Goal: Find contact information: Obtain details needed to contact an individual or organization

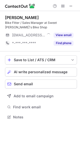
scroll to position [114, 80]
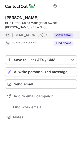
click at [57, 36] on button "View email" at bounding box center [63, 35] width 20 height 5
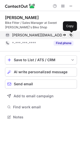
click at [71, 35] on span at bounding box center [71, 35] width 4 height 4
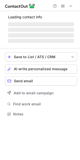
scroll to position [109, 80]
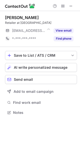
scroll to position [109, 80]
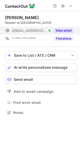
click at [65, 29] on button "View email" at bounding box center [63, 30] width 20 height 5
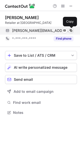
click at [71, 30] on span at bounding box center [71, 31] width 4 height 4
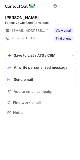
scroll to position [109, 80]
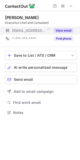
click at [65, 28] on div "View email" at bounding box center [61, 31] width 23 height 8
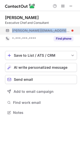
drag, startPoint x: 39, startPoint y: 33, endPoint x: 6, endPoint y: 32, distance: 32.6
click at [6, 32] on div "robert@barjabroni.com" at bounding box center [39, 31] width 68 height 8
copy div "robert@barjabroni.com"
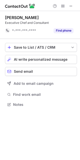
scroll to position [101, 80]
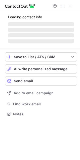
scroll to position [114, 80]
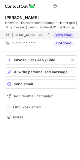
click at [62, 34] on button "View email" at bounding box center [63, 35] width 20 height 5
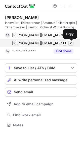
click at [72, 42] on span at bounding box center [71, 43] width 4 height 4
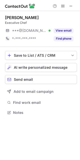
scroll to position [109, 80]
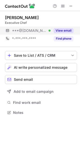
click at [66, 30] on button "View email" at bounding box center [63, 30] width 20 height 5
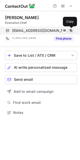
click at [69, 30] on button at bounding box center [70, 30] width 5 height 5
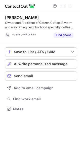
scroll to position [106, 80]
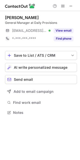
scroll to position [109, 80]
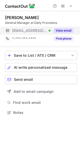
click at [65, 29] on button "View email" at bounding box center [63, 30] width 20 height 5
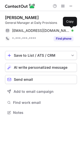
click at [72, 31] on span at bounding box center [71, 31] width 4 height 4
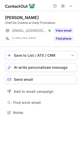
scroll to position [109, 80]
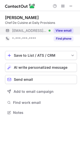
click at [60, 29] on button "View email" at bounding box center [63, 30] width 20 height 5
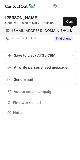
click at [70, 30] on span at bounding box center [71, 31] width 4 height 4
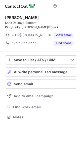
scroll to position [109, 80]
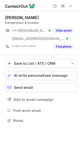
scroll to position [117, 80]
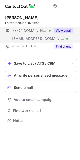
click at [64, 35] on div "***@gmail.com Verified ***@goodnewssd.com Verified View email" at bounding box center [41, 35] width 72 height 16
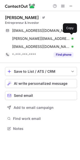
scroll to position [125, 80]
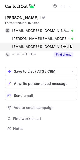
click at [67, 47] on div "ality@goodnewssd.com Verified" at bounding box center [42, 46] width 61 height 5
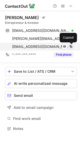
click at [69, 47] on span at bounding box center [71, 47] width 4 height 4
